Goal: Information Seeking & Learning: Learn about a topic

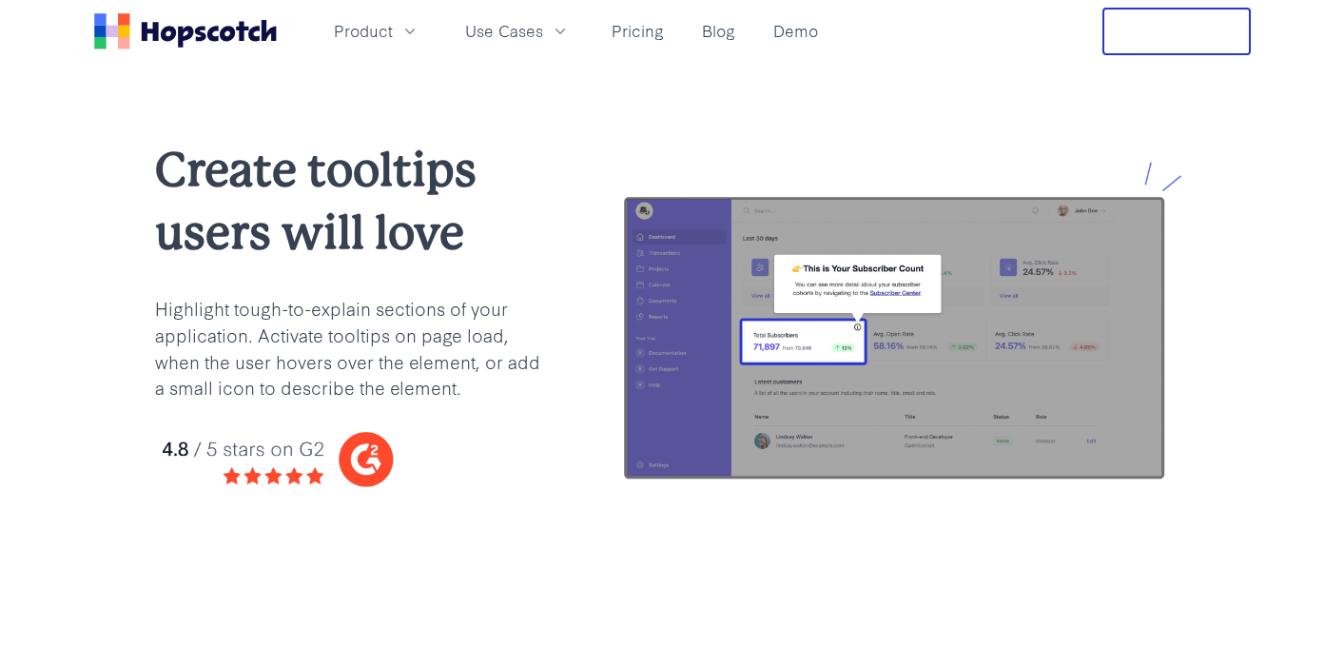
click at [202, 32] on icon "Home" at bounding box center [199, 34] width 11 height 15
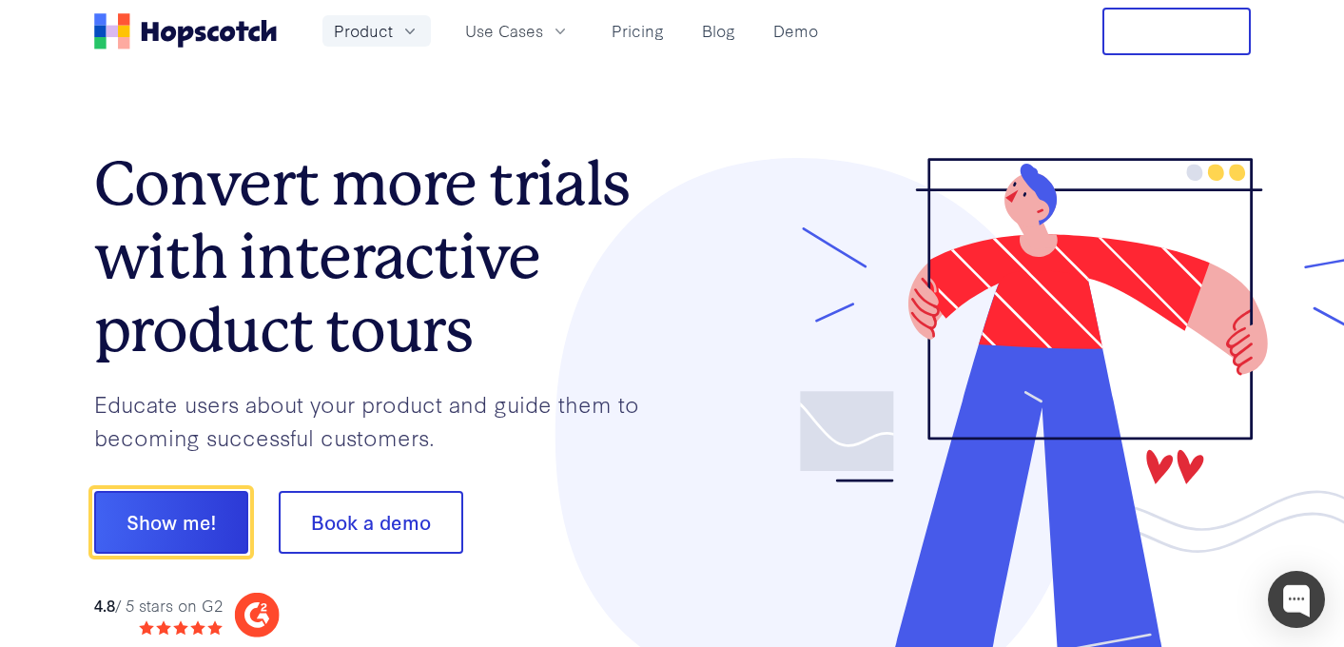
click at [408, 28] on icon "button" at bounding box center [409, 31] width 19 height 19
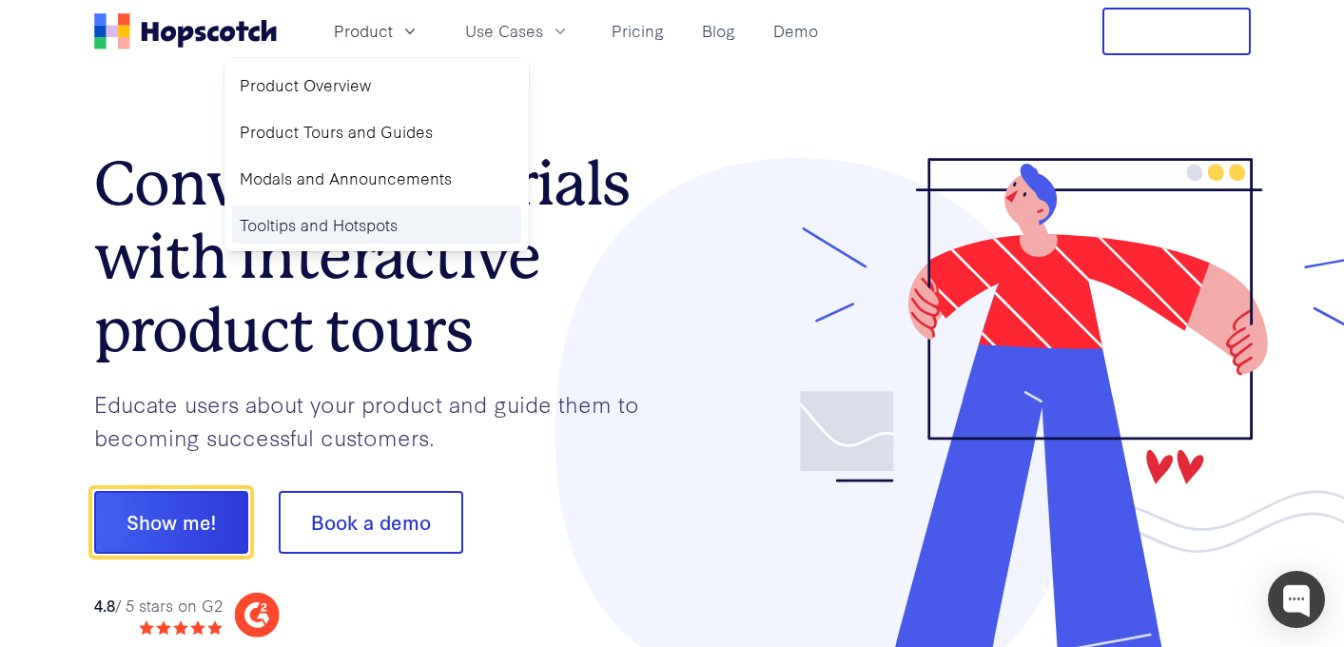
click at [344, 223] on link "Tooltips and Hotspots" at bounding box center [376, 224] width 289 height 39
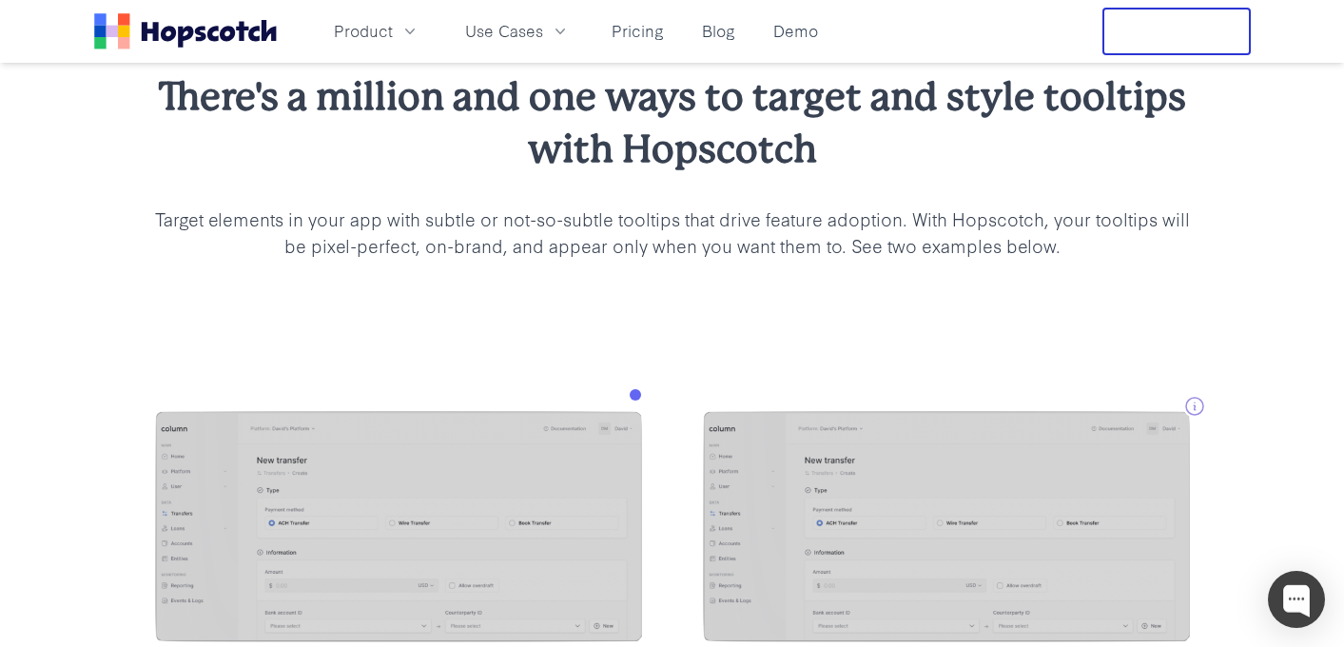
scroll to position [1543, 0]
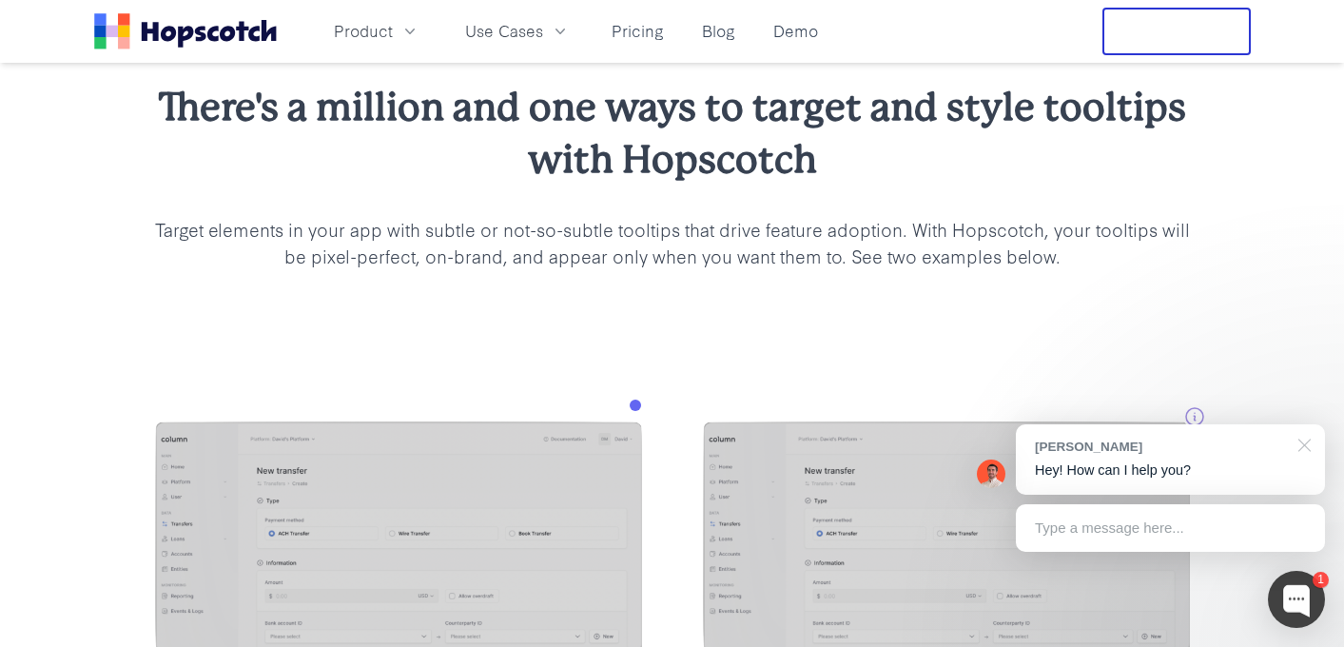
click at [1302, 438] on div at bounding box center [1301, 443] width 48 height 39
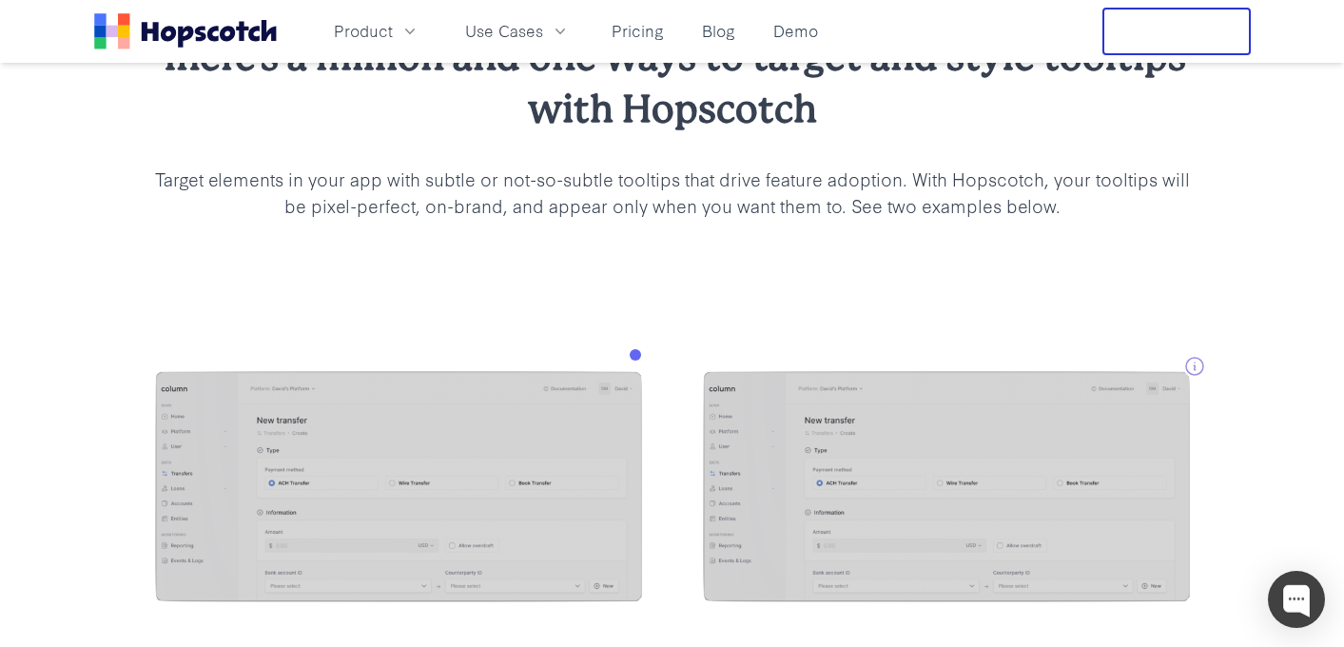
scroll to position [1574, 0]
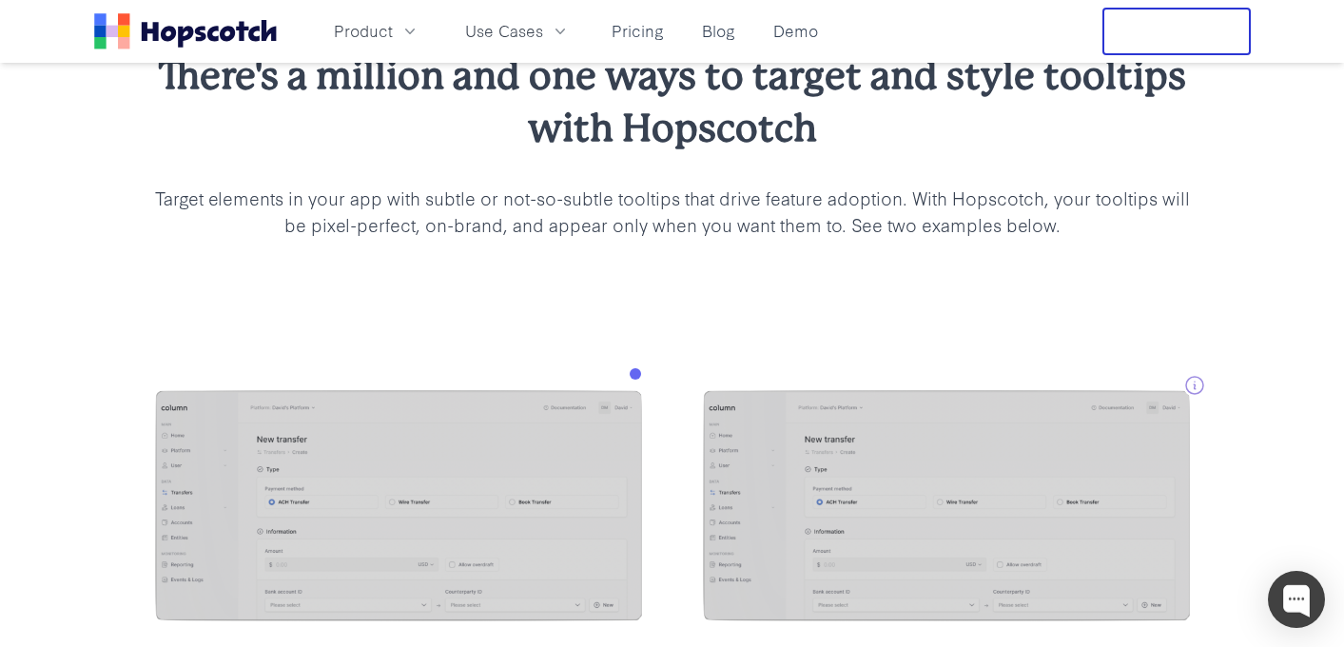
click at [1084, 301] on div "There's a million and one ways to target and style tooltips with Hopscotch Targ…" at bounding box center [672, 143] width 1344 height 340
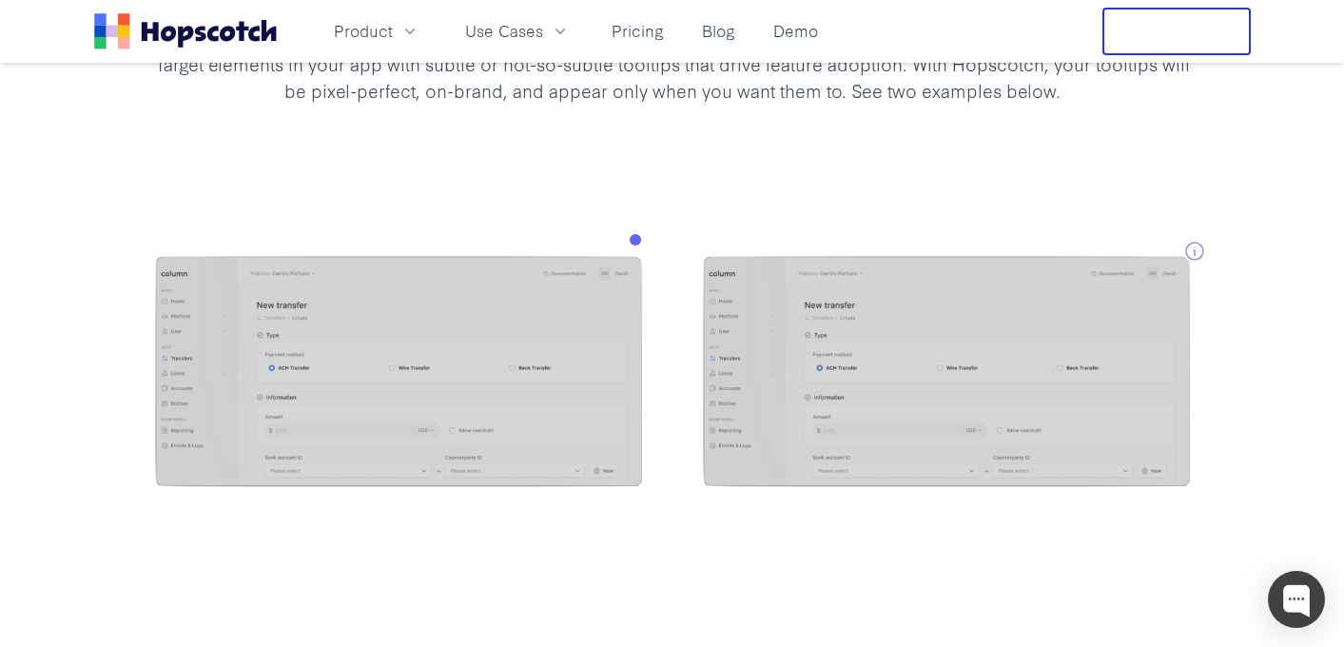
scroll to position [1709, 0]
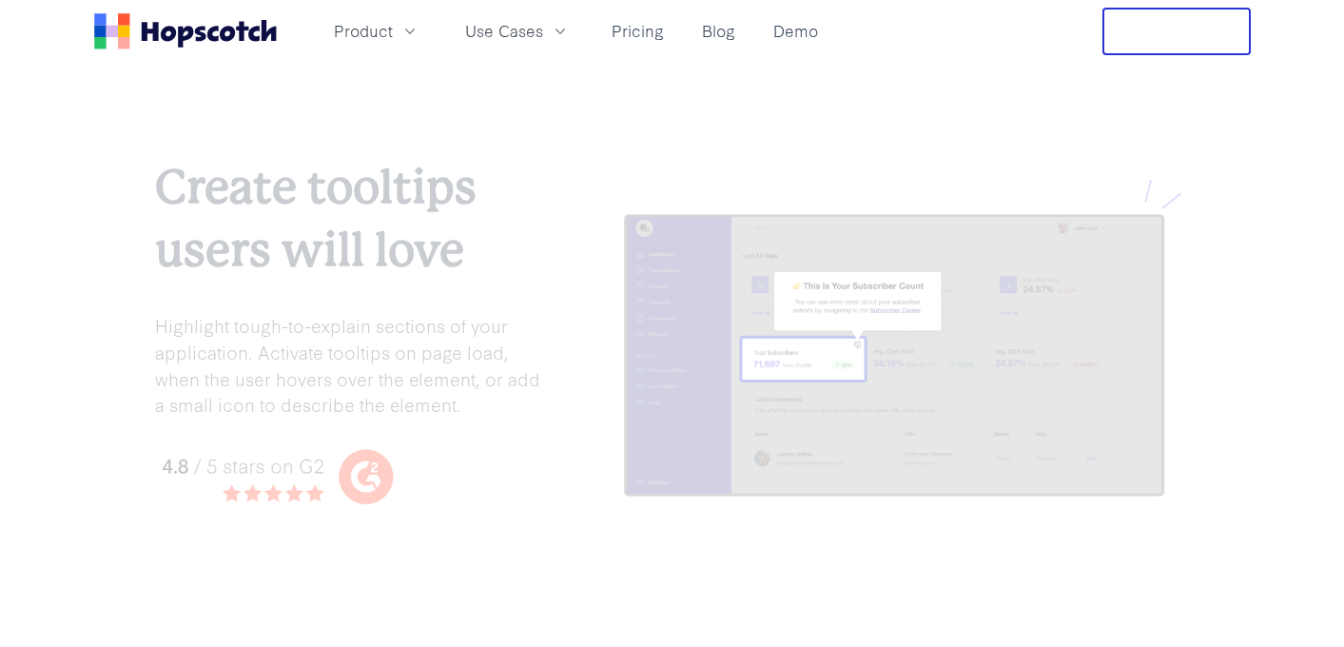
scroll to position [1723, 0]
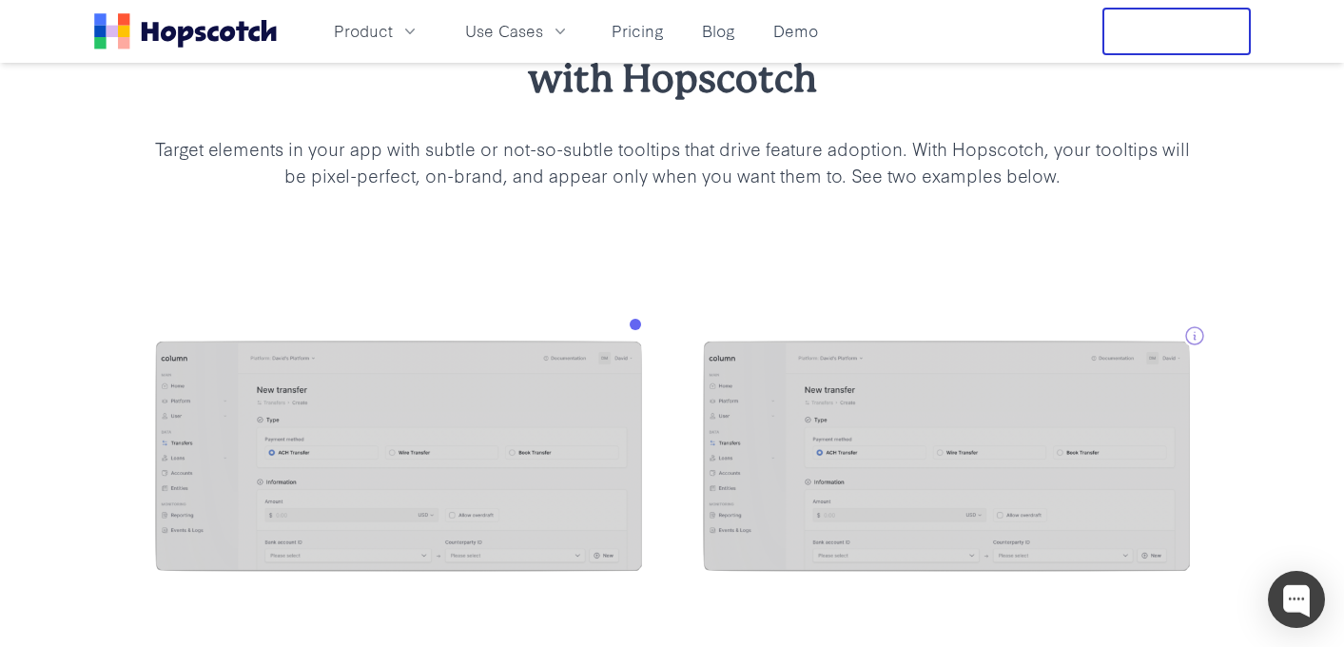
scroll to position [1623, 0]
click at [564, 230] on div "There's a million and one ways to target and style tooltips with Hopscotch Targ…" at bounding box center [672, 95] width 1344 height 340
click at [904, 274] on div at bounding box center [672, 459] width 1344 height 388
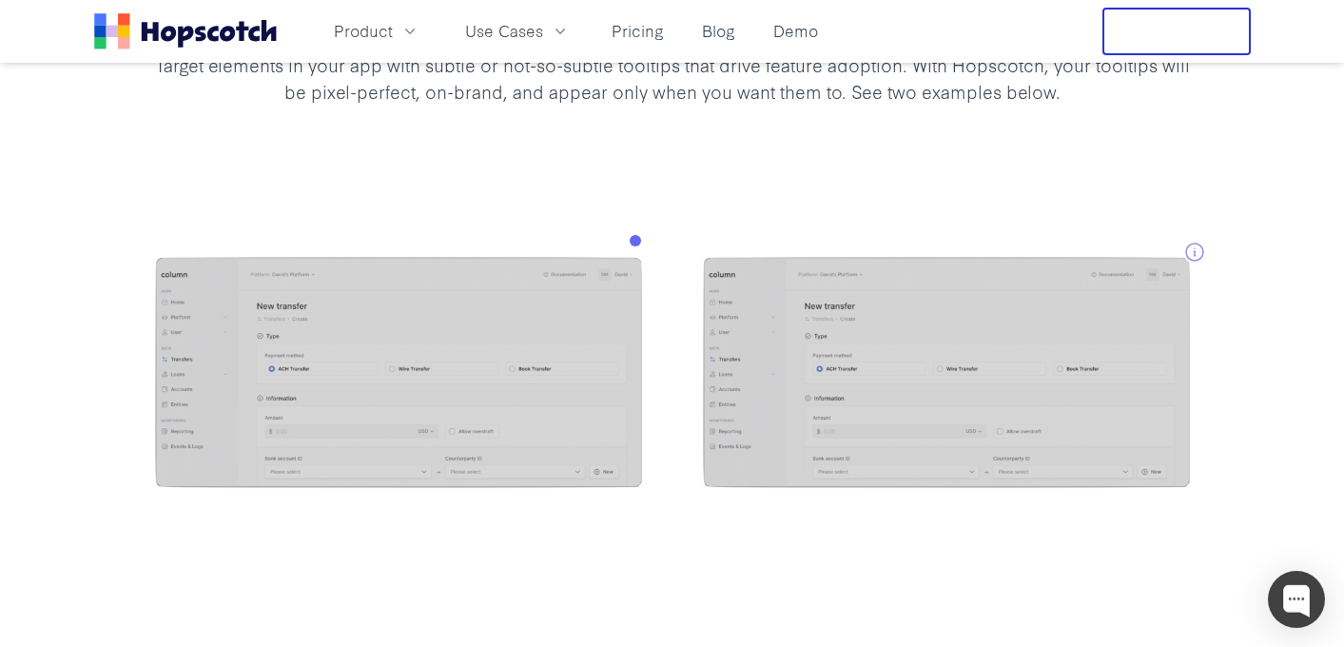
scroll to position [1705, 0]
